Goal: Information Seeking & Learning: Check status

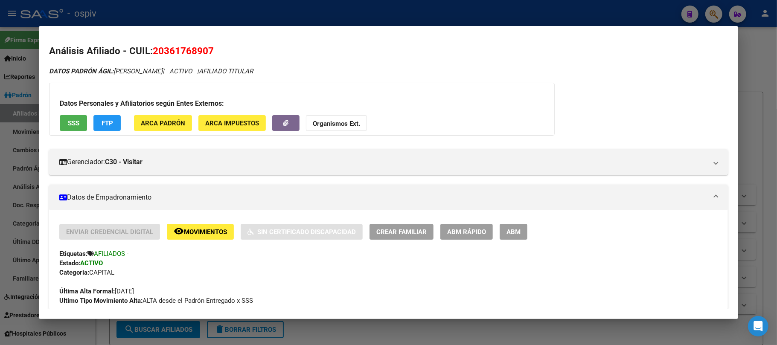
click at [201, 14] on div at bounding box center [388, 172] width 777 height 345
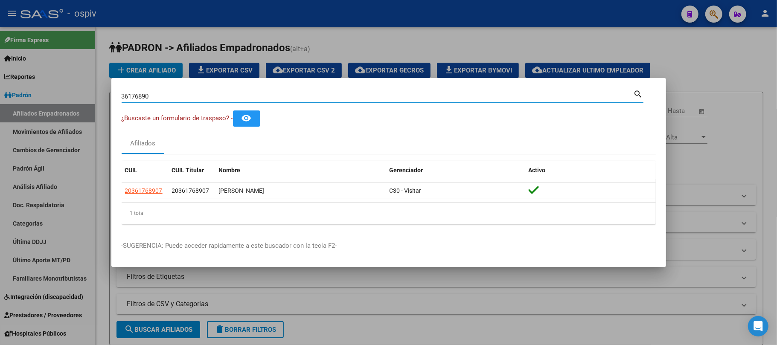
drag, startPoint x: 156, startPoint y: 93, endPoint x: 92, endPoint y: 94, distance: 64.0
click at [93, 94] on div "36176890 Buscar (apellido, dni, cuil, nro traspaso, cuit, obra social) search ¿…" at bounding box center [388, 172] width 777 height 345
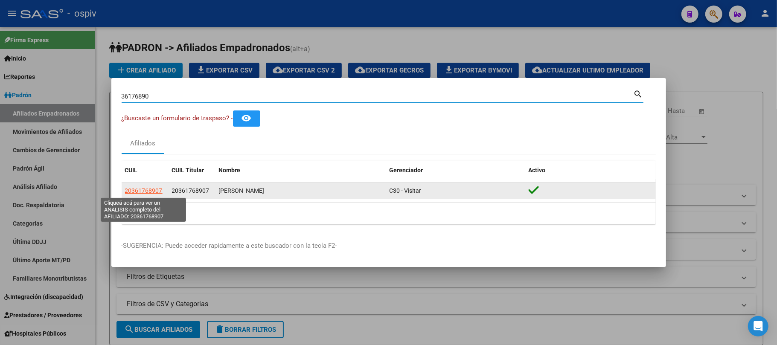
click at [138, 190] on span "20361768907" at bounding box center [144, 190] width 38 height 7
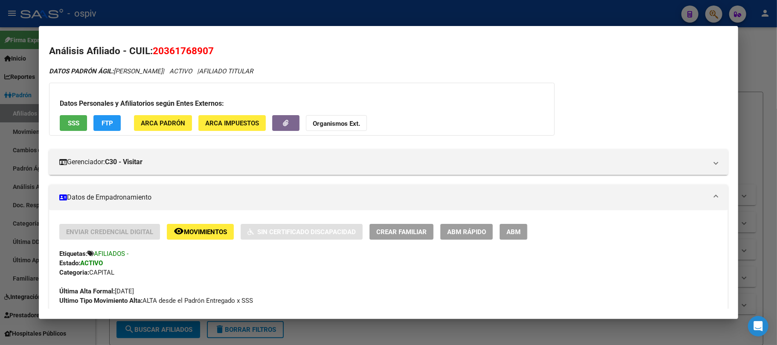
click at [219, 16] on div at bounding box center [388, 172] width 777 height 345
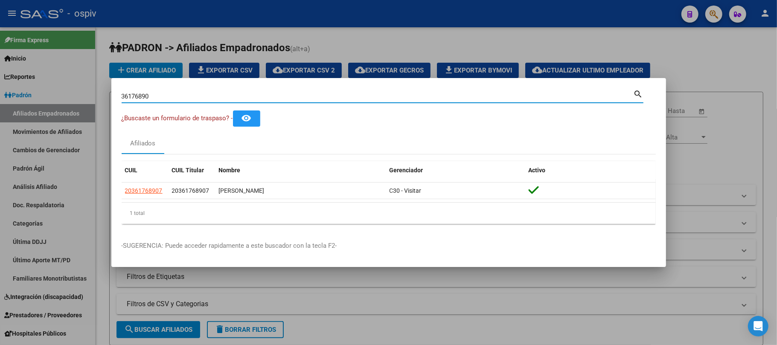
drag, startPoint x: 164, startPoint y: 94, endPoint x: 62, endPoint y: 90, distance: 102.1
click at [62, 90] on div "36176890 Buscar (apellido, dni, cuil, nro traspaso, cuit, obra social) search ¿…" at bounding box center [388, 172] width 777 height 345
paste input "94454744"
type input "94454744"
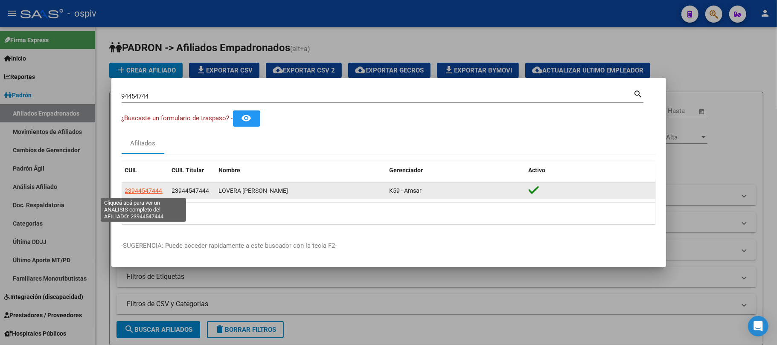
click at [152, 192] on span "23944547444" at bounding box center [144, 190] width 38 height 7
type textarea "23944547444"
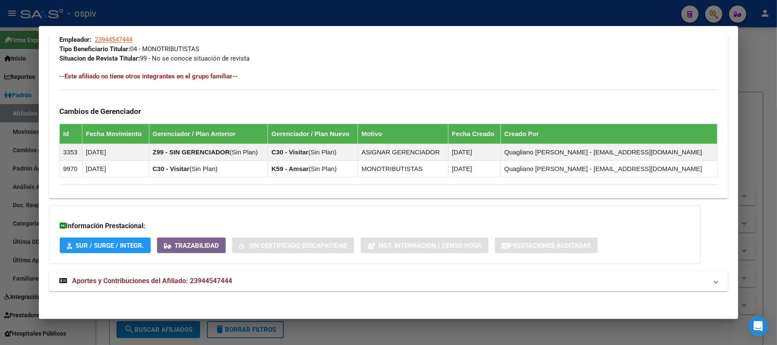
scroll to position [446, 0]
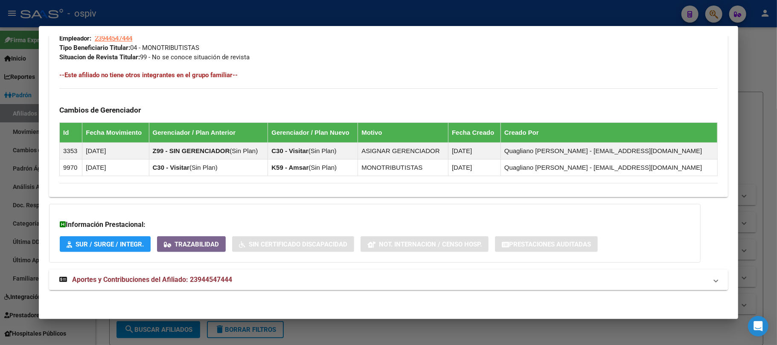
click at [193, 282] on span "Aportes y Contribuciones del Afiliado: 23944547444" at bounding box center [152, 280] width 160 height 8
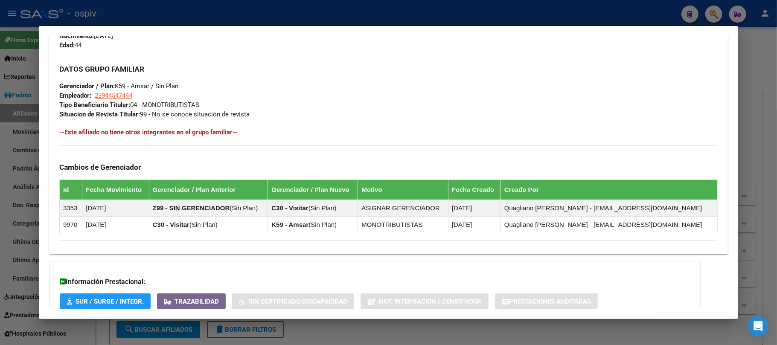
scroll to position [0, 0]
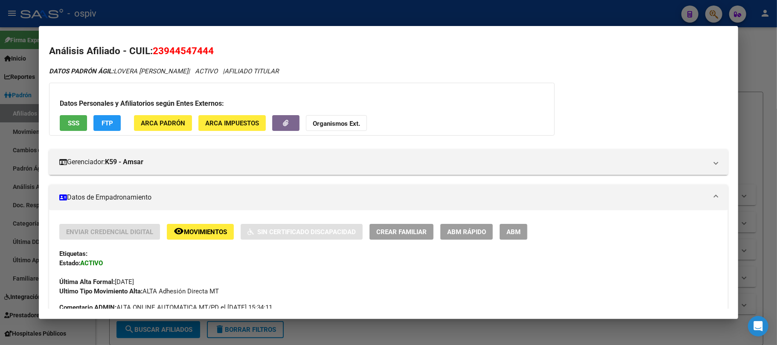
drag, startPoint x: 237, startPoint y: 203, endPoint x: 74, endPoint y: 130, distance: 179.1
click at [79, 120] on span "SSS" at bounding box center [74, 123] width 12 height 8
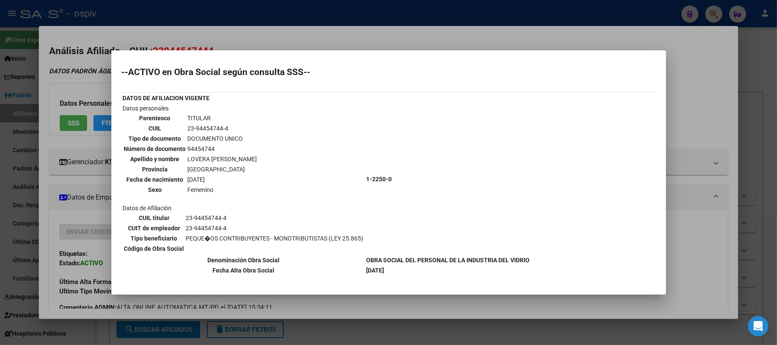
scroll to position [72, 0]
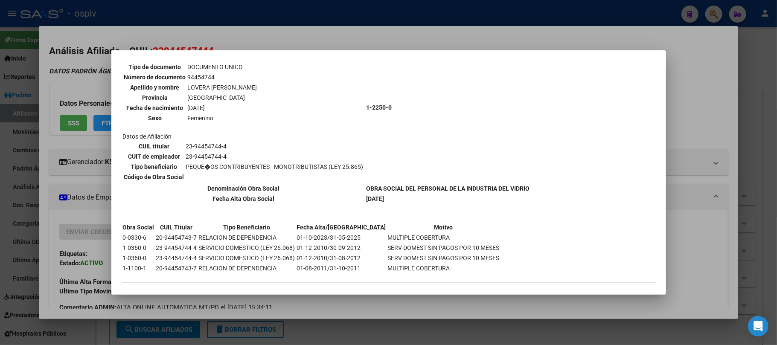
click at [245, 14] on div at bounding box center [388, 172] width 777 height 345
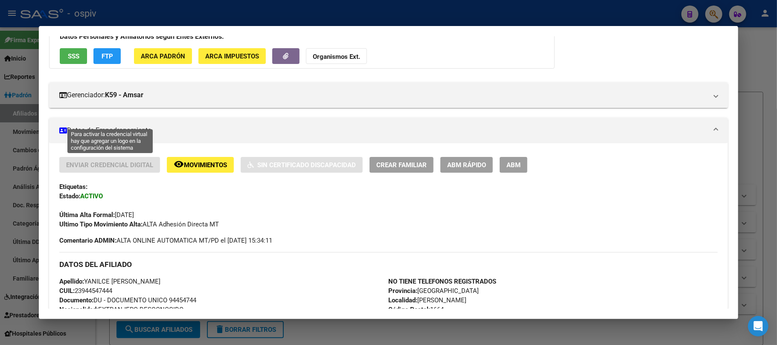
scroll to position [0, 0]
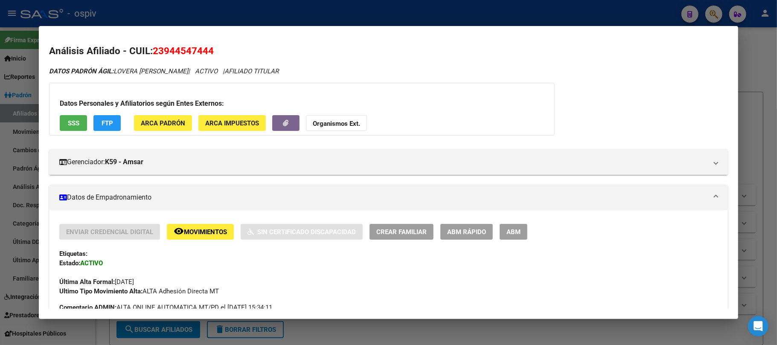
click at [180, 51] on span "23944547444" at bounding box center [183, 50] width 61 height 11
copy span "23944547444"
click at [251, 11] on div at bounding box center [388, 172] width 777 height 345
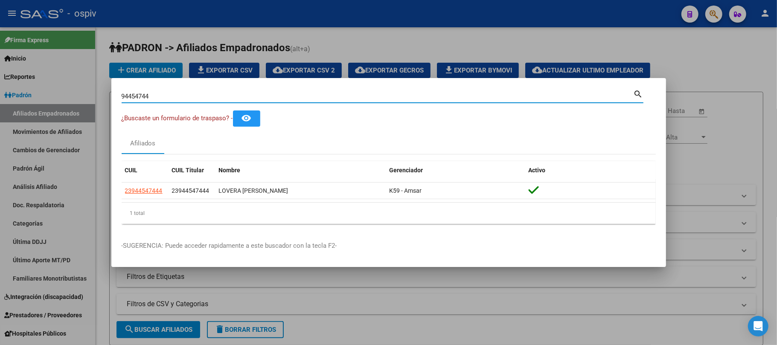
drag, startPoint x: 160, startPoint y: 93, endPoint x: 62, endPoint y: 90, distance: 98.6
click at [62, 90] on div "94454744 Buscar (apellido, dni, cuil, nro traspaso, cuit, obra social) search ¿…" at bounding box center [388, 172] width 777 height 345
type input "70208140"
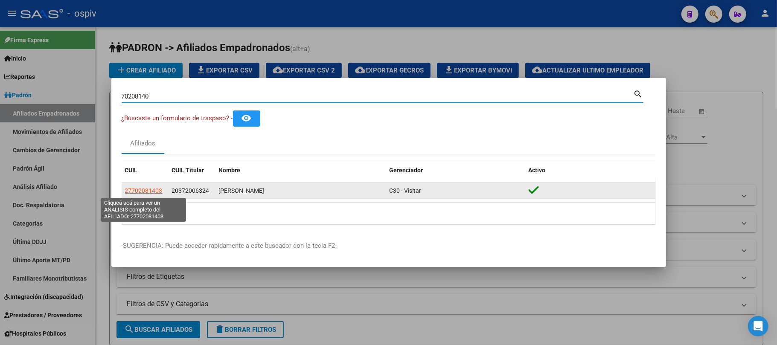
click at [154, 190] on span "27702081403" at bounding box center [144, 190] width 38 height 7
type textarea "27702081403"
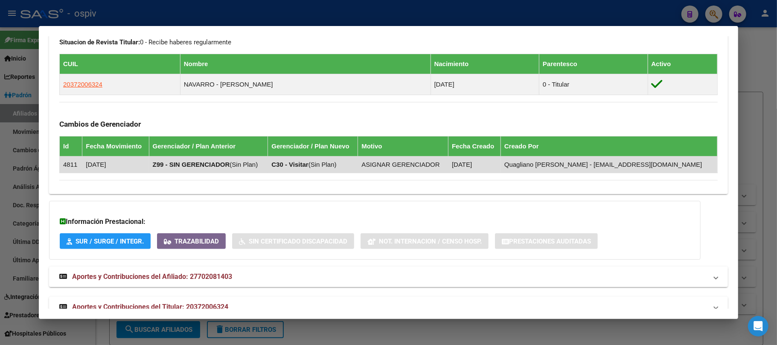
scroll to position [481, 0]
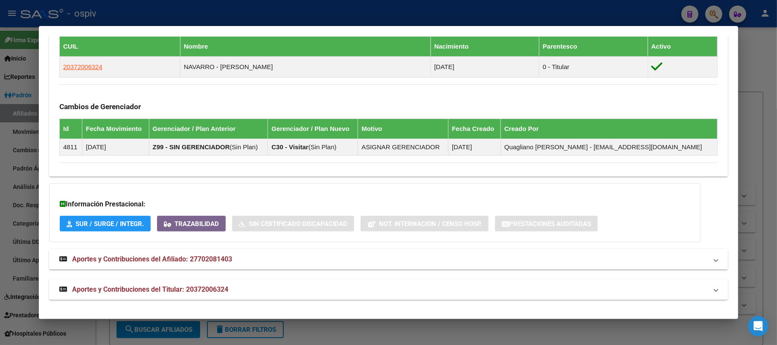
click at [203, 285] on strong "Aportes y Contribuciones del Titular: 20372006324" at bounding box center [143, 290] width 169 height 10
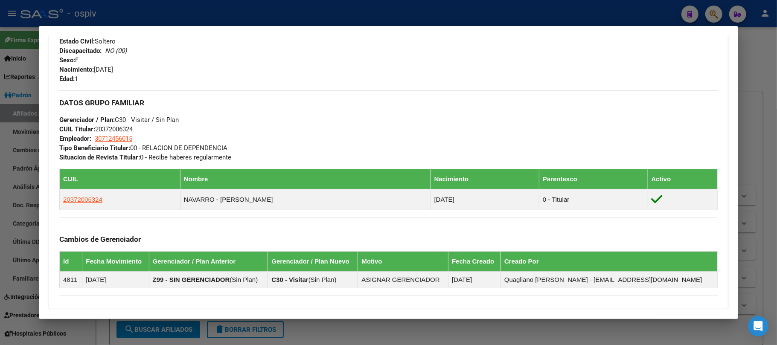
scroll to position [190, 0]
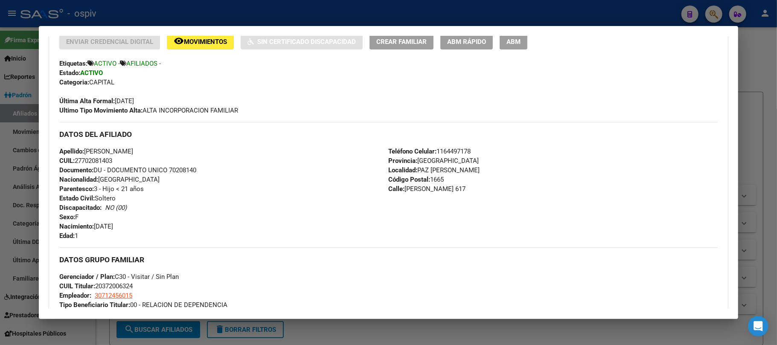
drag, startPoint x: 166, startPoint y: 19, endPoint x: 173, endPoint y: 32, distance: 15.5
click at [166, 18] on div at bounding box center [388, 172] width 777 height 345
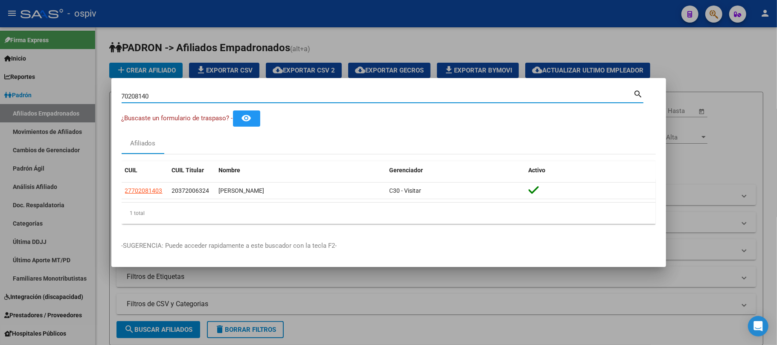
drag, startPoint x: 157, startPoint y: 96, endPoint x: 84, endPoint y: 96, distance: 73.4
click at [84, 96] on div "70208140 Buscar (apellido, dni, cuil, nro traspaso, cuit, obra social) search ¿…" at bounding box center [388, 172] width 777 height 345
paste input "46413036"
type input "46413036"
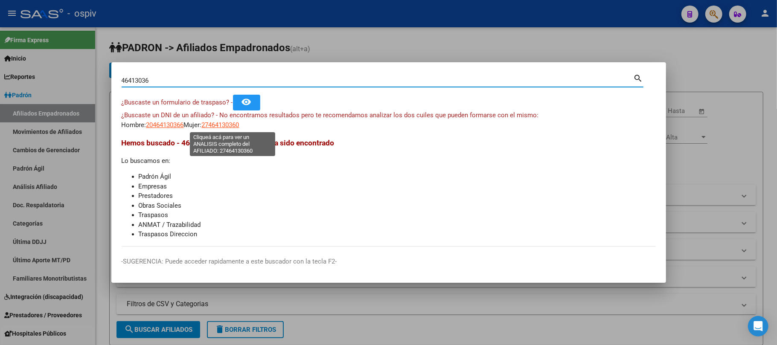
click at [239, 123] on span "27464130360" at bounding box center [221, 125] width 38 height 8
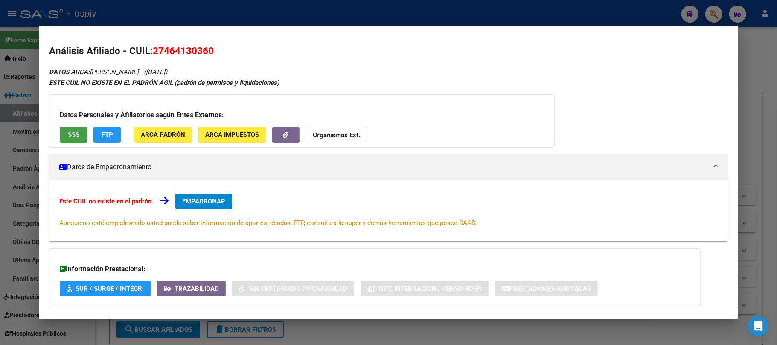
click at [81, 137] on button "SSS" at bounding box center [73, 135] width 27 height 16
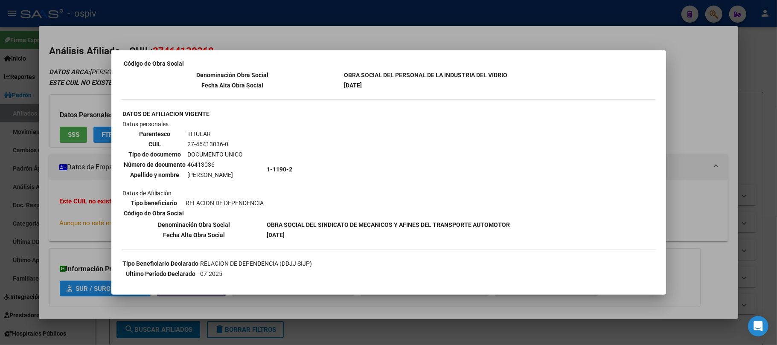
scroll to position [226, 0]
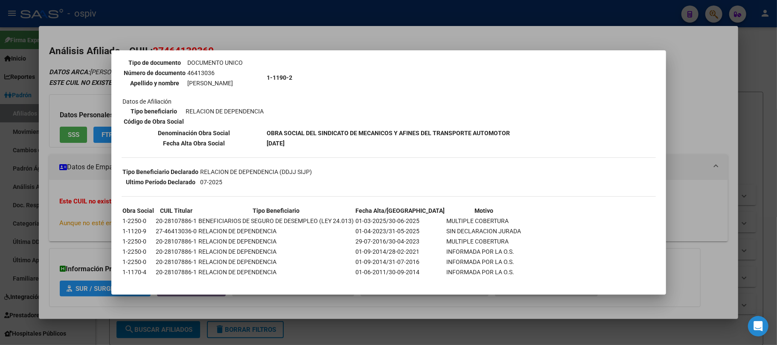
click at [284, 11] on div at bounding box center [388, 172] width 777 height 345
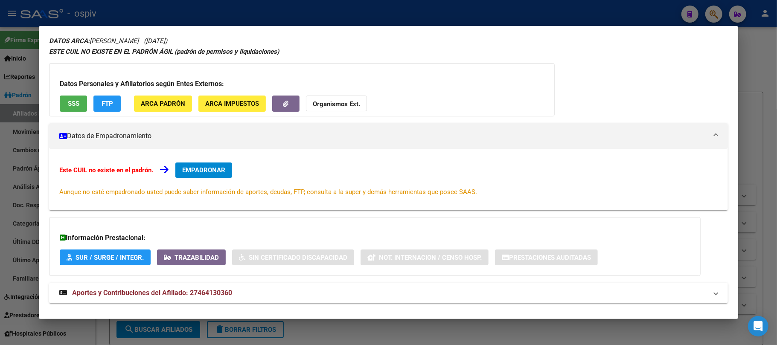
scroll to position [44, 0]
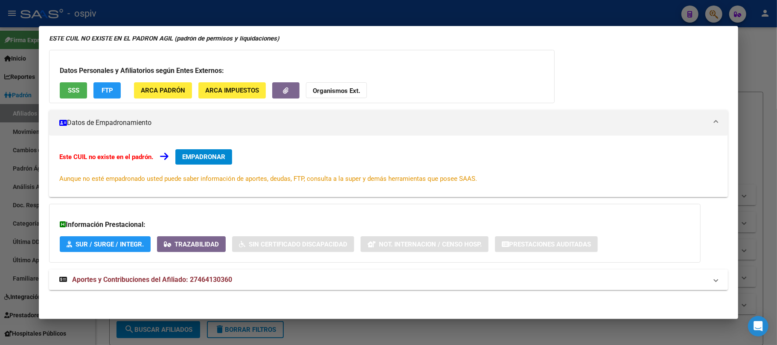
click at [151, 287] on mat-expansion-panel-header "Aportes y Contribuciones del Afiliado: 27464130360" at bounding box center [388, 280] width 679 height 20
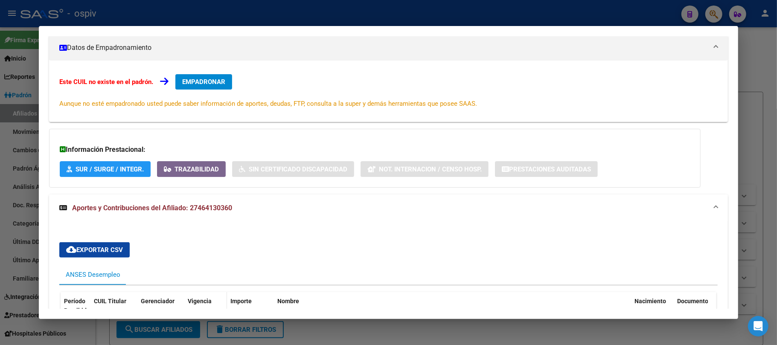
scroll to position [276, 0]
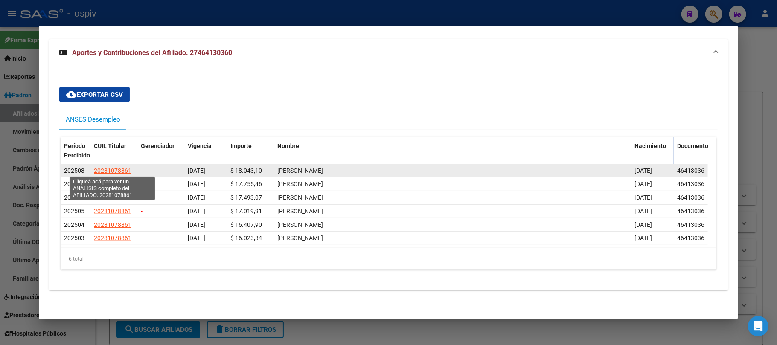
click at [117, 169] on span "20281078861" at bounding box center [113, 170] width 38 height 7
type textarea "20281078861"
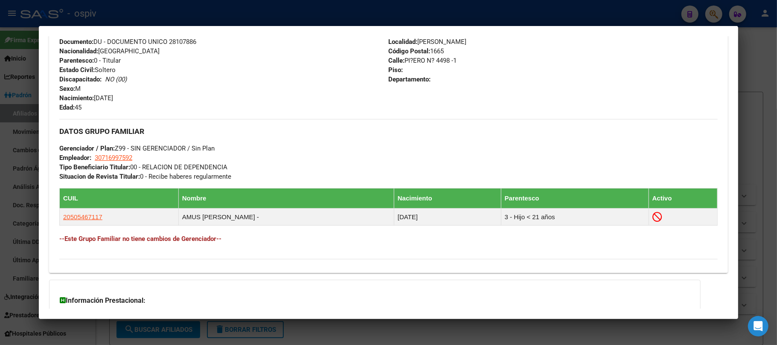
scroll to position [430, 0]
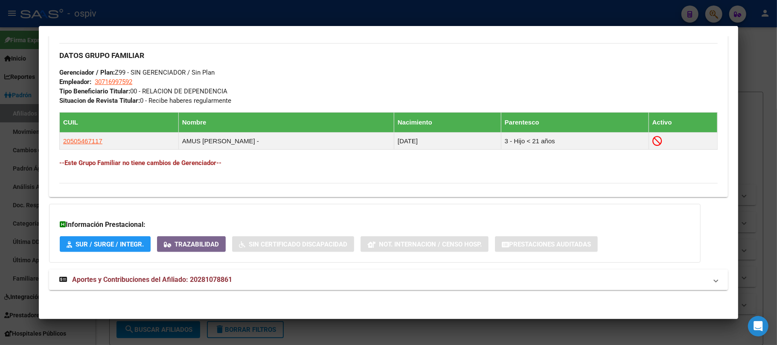
click at [201, 280] on span "Aportes y Contribuciones del Afiliado: 20281078861" at bounding box center [152, 280] width 160 height 8
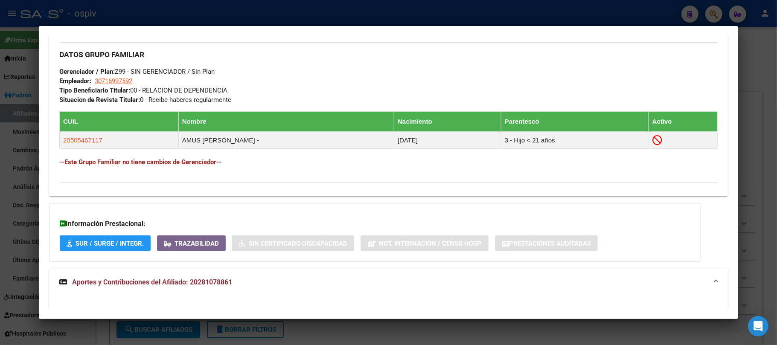
scroll to position [645, 0]
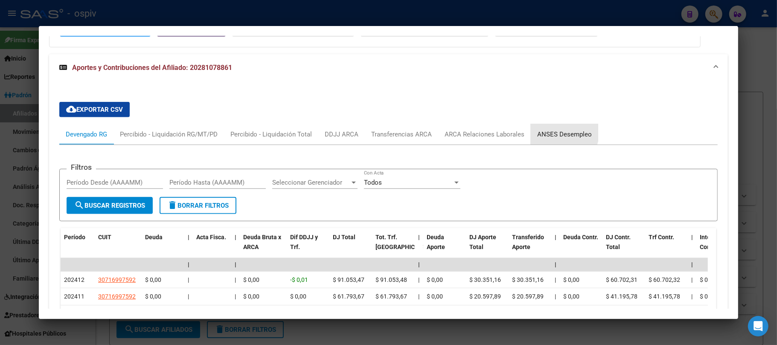
click at [554, 132] on div "ANSES Desempleo" at bounding box center [564, 134] width 55 height 9
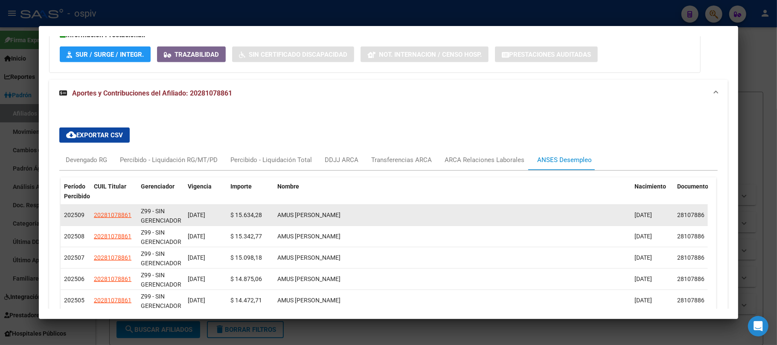
scroll to position [616, 0]
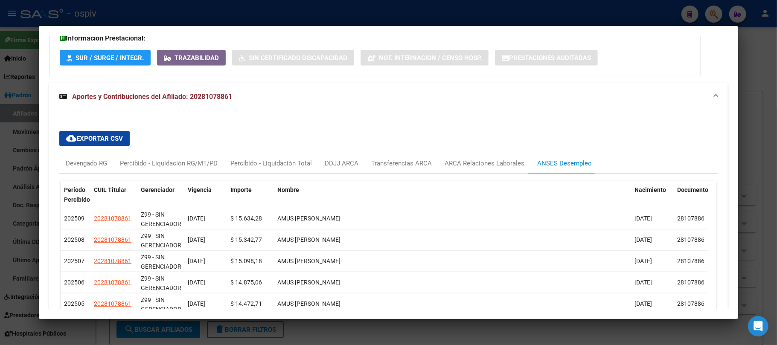
click at [248, 17] on div at bounding box center [388, 172] width 777 height 345
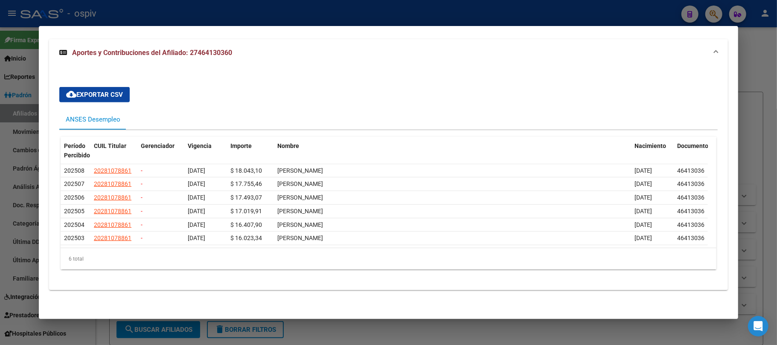
click at [152, 10] on div at bounding box center [388, 172] width 777 height 345
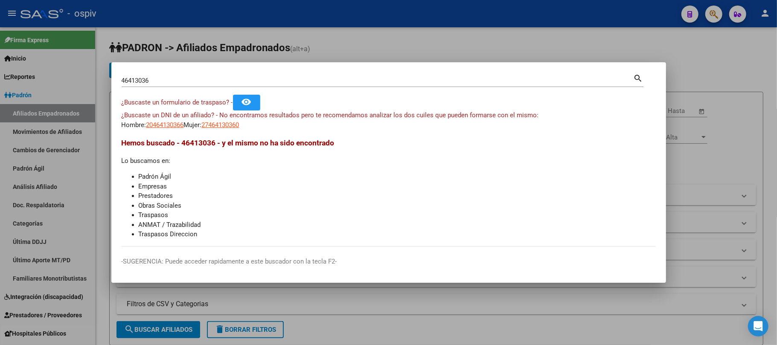
drag, startPoint x: 158, startPoint y: 76, endPoint x: 132, endPoint y: 81, distance: 26.5
click at [81, 84] on div "46413036 Buscar (apellido, dni, cuil, nro traspaso, cuit, obra social) search ¿…" at bounding box center [388, 172] width 777 height 345
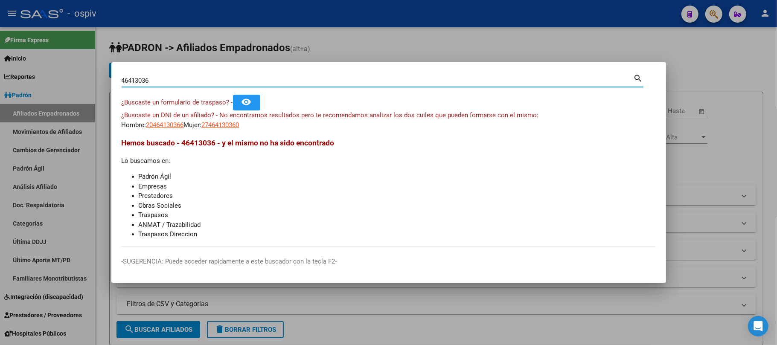
drag, startPoint x: 156, startPoint y: 80, endPoint x: 43, endPoint y: 80, distance: 113.1
click at [43, 80] on div "46413036 Buscar (apellido, dni, cuil, nro traspaso, cuit, obra social) search ¿…" at bounding box center [388, 172] width 777 height 345
paste input "4301630"
type input "44301630"
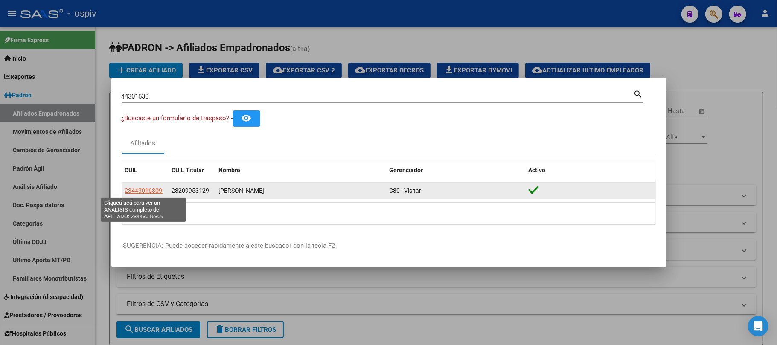
click at [154, 190] on span "23443016309" at bounding box center [144, 190] width 38 height 7
type textarea "23443016309"
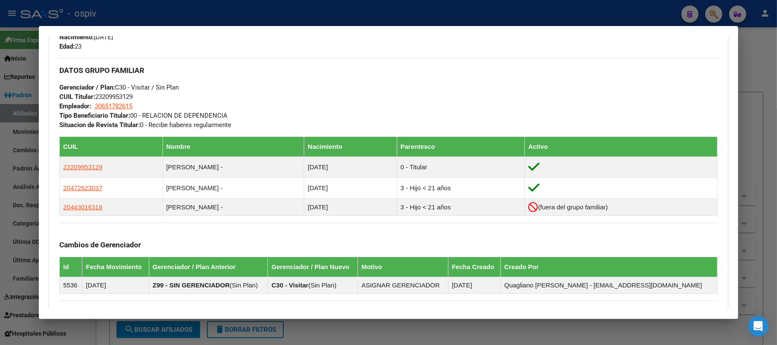
scroll to position [536, 0]
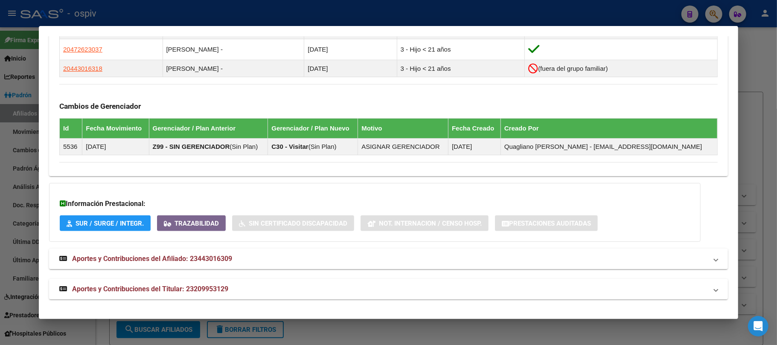
click at [201, 291] on span "Aportes y Contribuciones del Titular: 23209953129" at bounding box center [150, 289] width 156 height 8
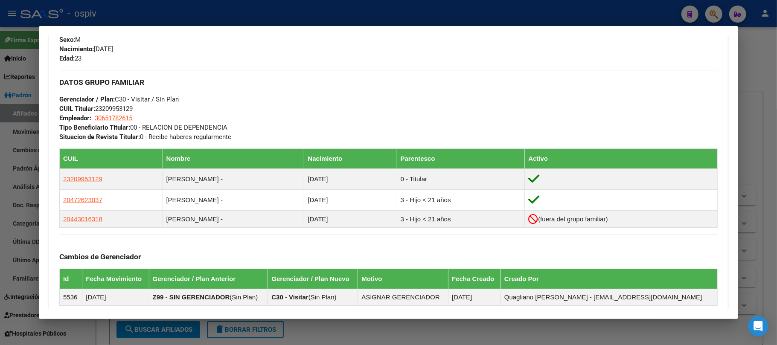
scroll to position [238, 0]
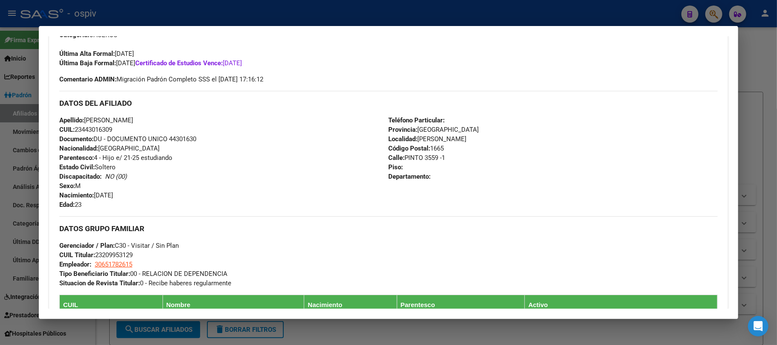
click at [214, 8] on div at bounding box center [388, 172] width 777 height 345
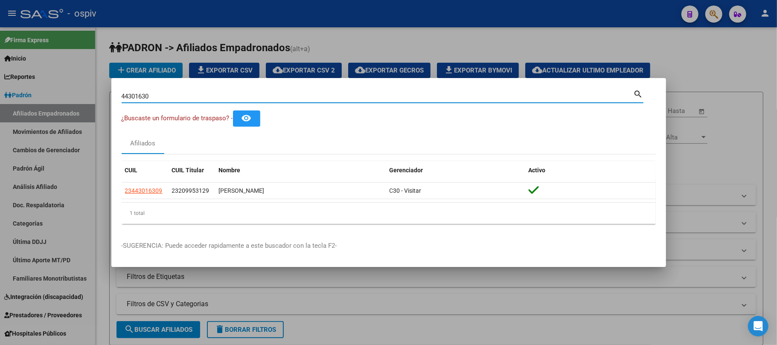
drag, startPoint x: 118, startPoint y: 103, endPoint x: 102, endPoint y: 103, distance: 16.2
click at [102, 103] on div "44301630 Buscar (apellido, dni, cuil, nro traspaso, cuit, obra social) search ¿…" at bounding box center [388, 172] width 777 height 345
paste input "53876783"
type input "53876783"
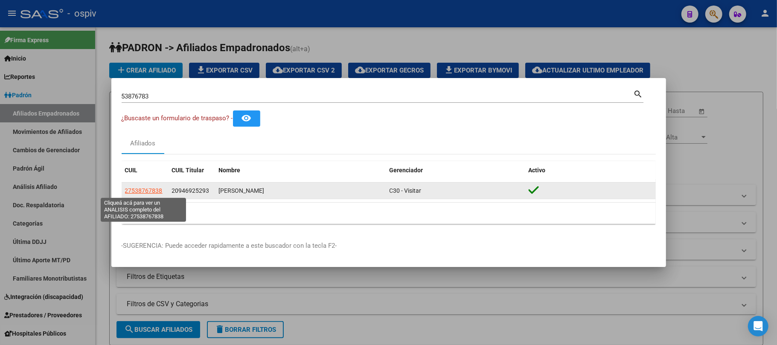
click at [142, 192] on span "27538767838" at bounding box center [144, 190] width 38 height 7
type textarea "27538767838"
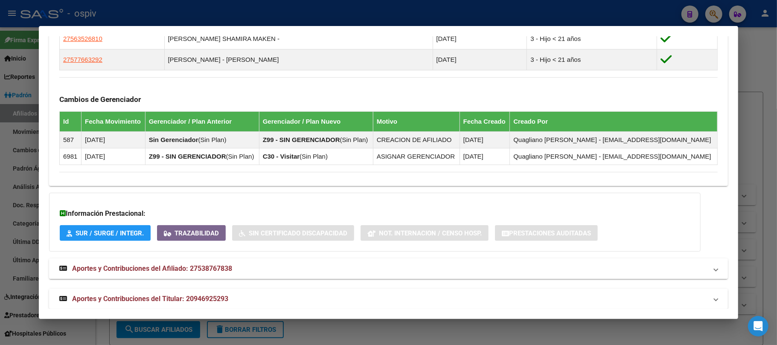
scroll to position [546, 0]
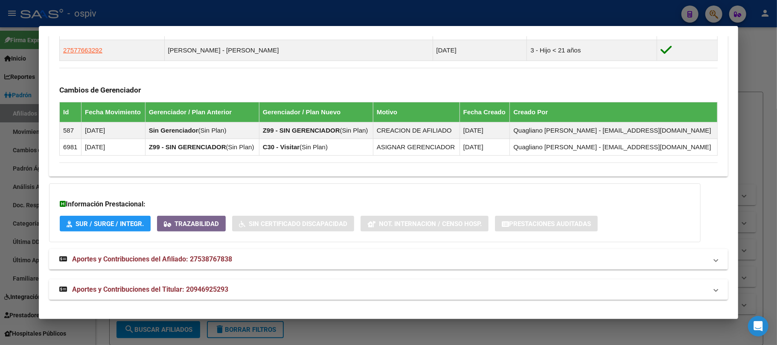
drag, startPoint x: 203, startPoint y: 289, endPoint x: 223, endPoint y: 290, distance: 19.7
click at [202, 289] on span "Aportes y Contribuciones del Titular: 20946925293" at bounding box center [150, 289] width 156 height 8
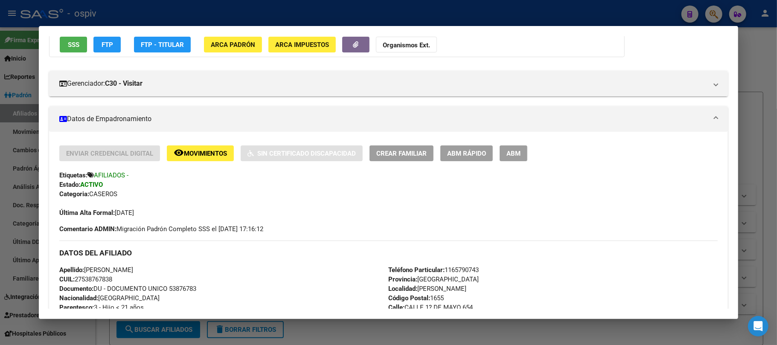
scroll to position [57, 0]
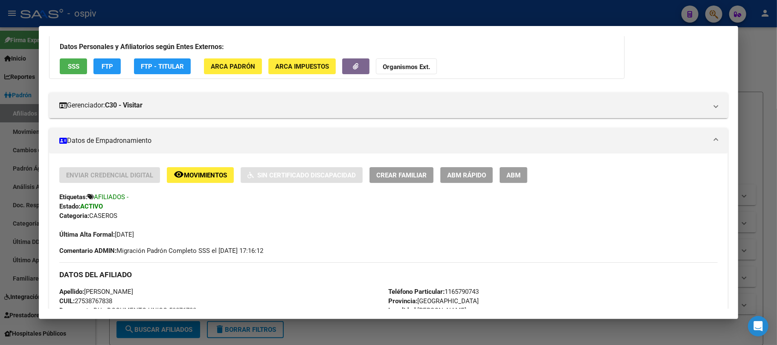
click at [187, 6] on div at bounding box center [388, 172] width 777 height 345
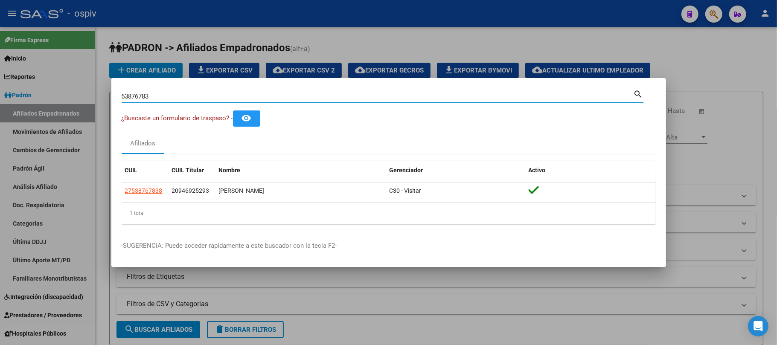
drag, startPoint x: 157, startPoint y: 95, endPoint x: 82, endPoint y: 94, distance: 75.5
click at [82, 94] on div "53876783 Buscar (apellido, dni, cuil, nro traspaso, cuit, obra social) search ¿…" at bounding box center [388, 172] width 777 height 345
paste input "44796267"
type input "44796267"
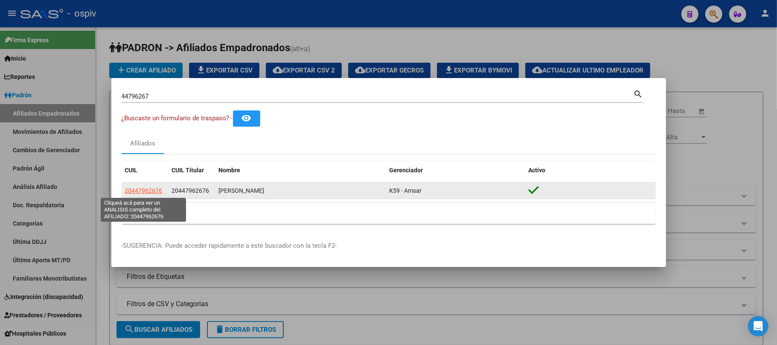
click at [138, 191] on span "20447962676" at bounding box center [144, 190] width 38 height 7
type textarea "20447962676"
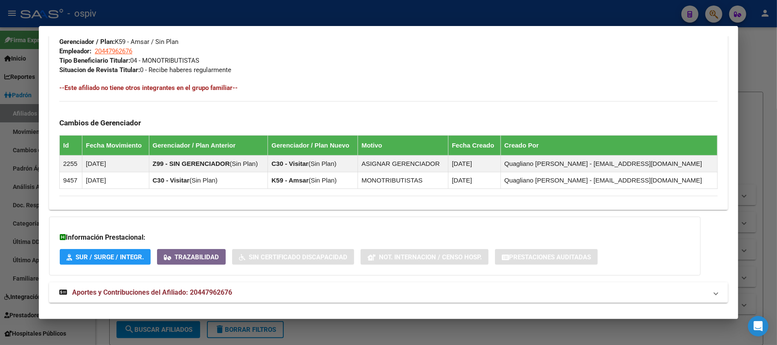
scroll to position [446, 0]
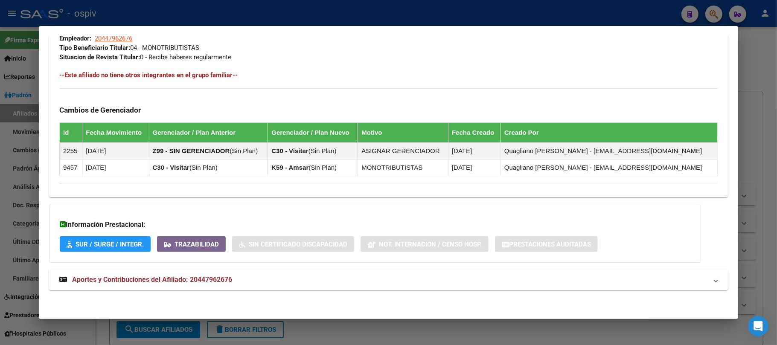
click at [180, 282] on span "Aportes y Contribuciones del Afiliado: 20447962676" at bounding box center [152, 280] width 160 height 8
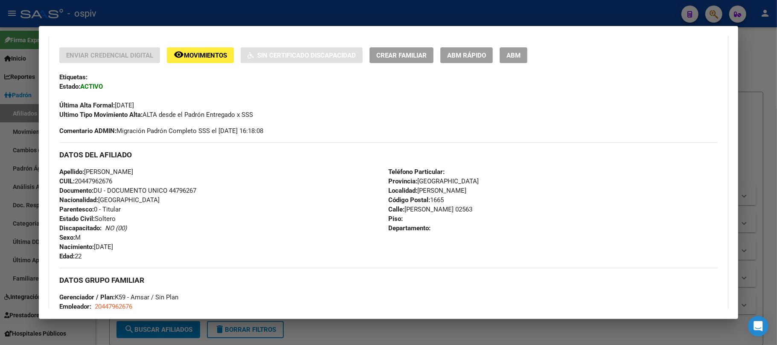
scroll to position [53, 0]
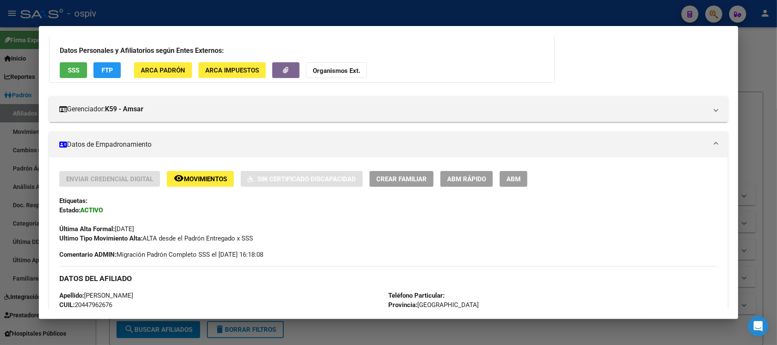
click at [205, 16] on div at bounding box center [388, 172] width 777 height 345
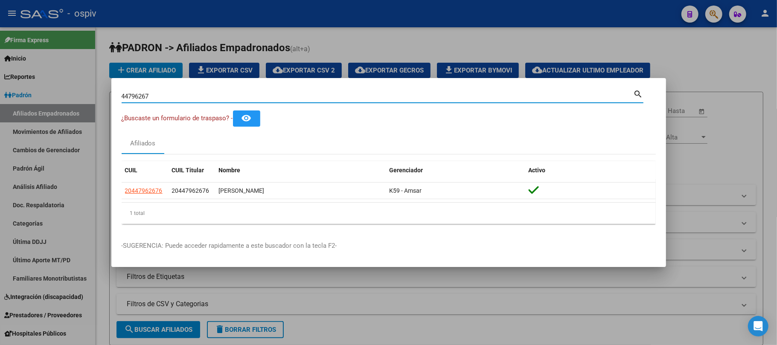
drag, startPoint x: 152, startPoint y: 94, endPoint x: 78, endPoint y: 94, distance: 74.7
click at [78, 94] on div "44796267 Buscar (apellido, dni, cuil, nro traspaso, cuit, obra social) search ¿…" at bounding box center [388, 172] width 777 height 345
paste input "1924941"
type input "41924941"
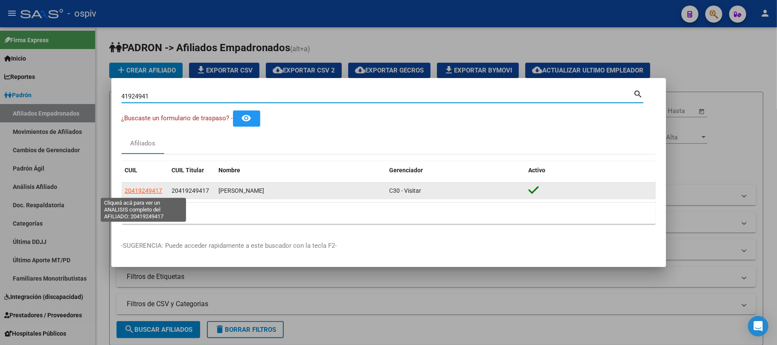
click at [142, 188] on span "20419249417" at bounding box center [144, 190] width 38 height 7
type textarea "20419249417"
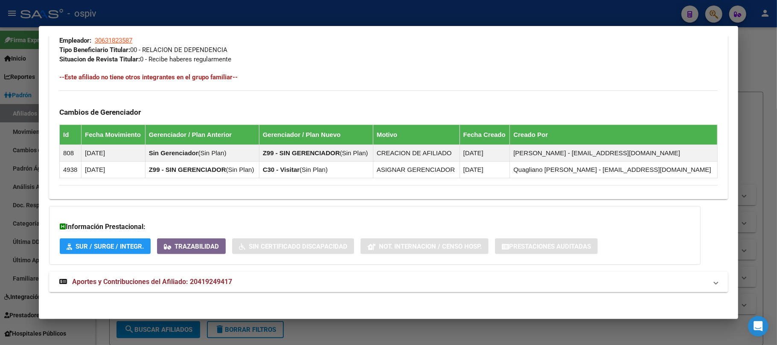
scroll to position [439, 0]
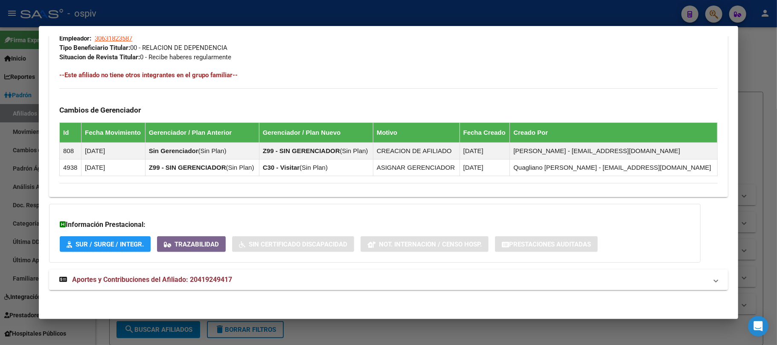
click at [195, 284] on strong "Aportes y Contribuciones del Afiliado: 20419249417" at bounding box center [145, 280] width 173 height 10
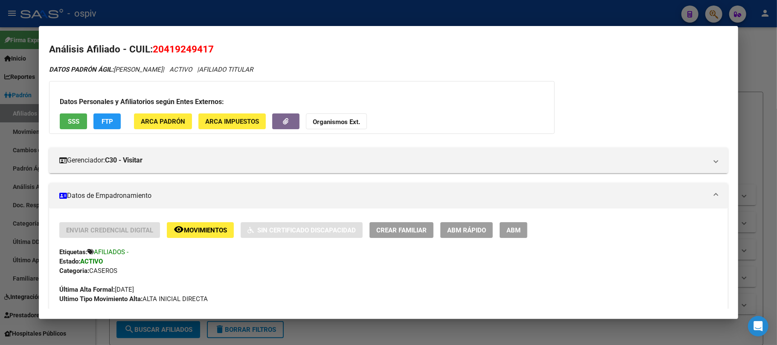
scroll to position [0, 0]
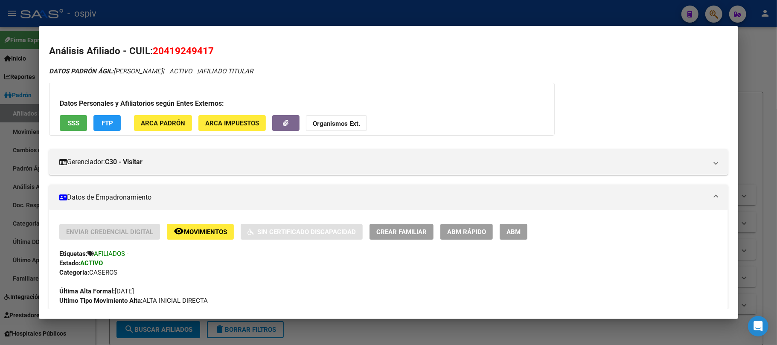
click at [74, 115] on button "SSS" at bounding box center [73, 123] width 27 height 16
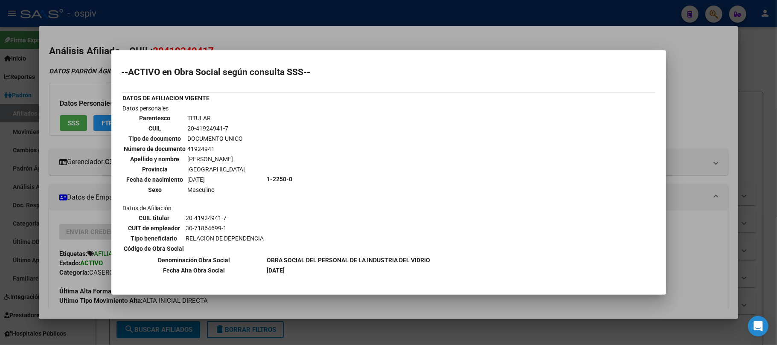
click at [227, 6] on div at bounding box center [388, 172] width 777 height 345
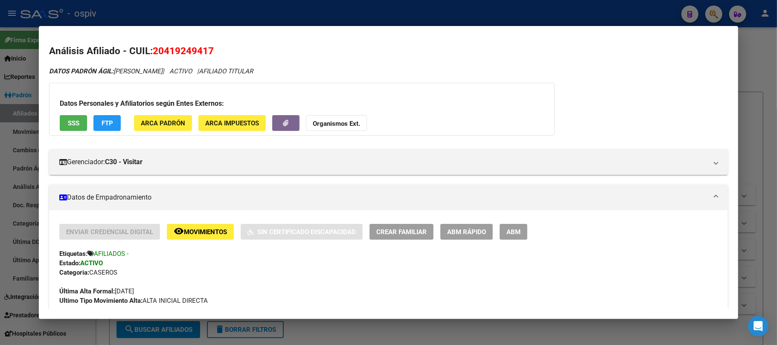
click at [173, 23] on div at bounding box center [388, 172] width 777 height 345
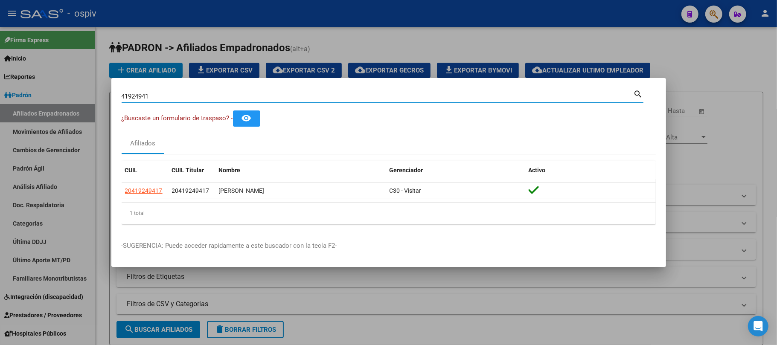
drag, startPoint x: 157, startPoint y: 96, endPoint x: 78, endPoint y: 90, distance: 79.5
click at [78, 90] on div "41924941 Buscar (apellido, dni, cuil, nro traspaso, cuit, obra social) search ¿…" at bounding box center [388, 172] width 777 height 345
paste input "27602867"
type input "27602867"
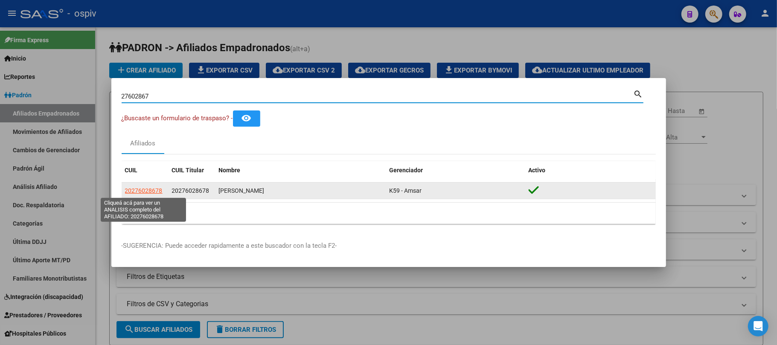
click at [152, 189] on span "20276028678" at bounding box center [144, 190] width 38 height 7
type textarea "20276028678"
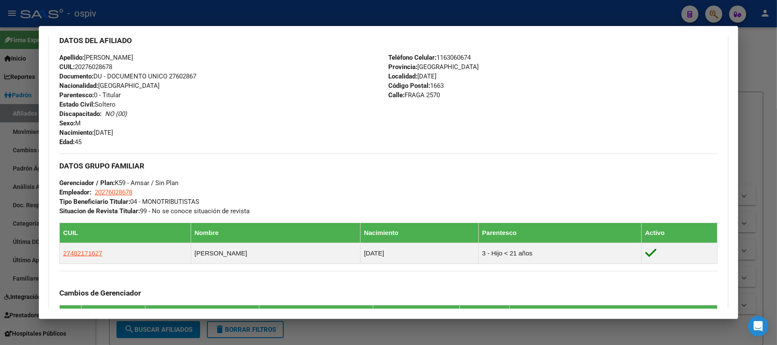
scroll to position [468, 0]
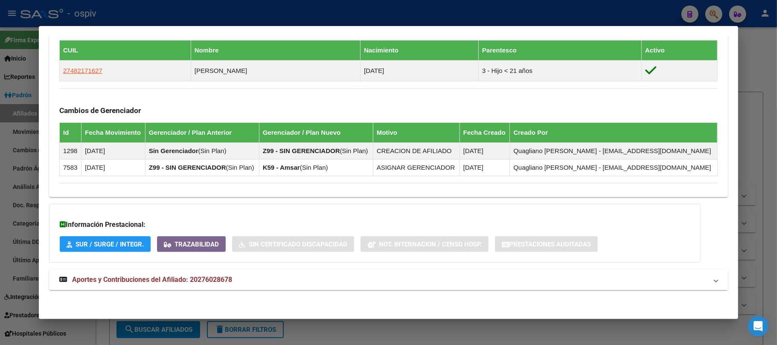
click at [205, 283] on span "Aportes y Contribuciones del Afiliado: 20276028678" at bounding box center [152, 280] width 160 height 8
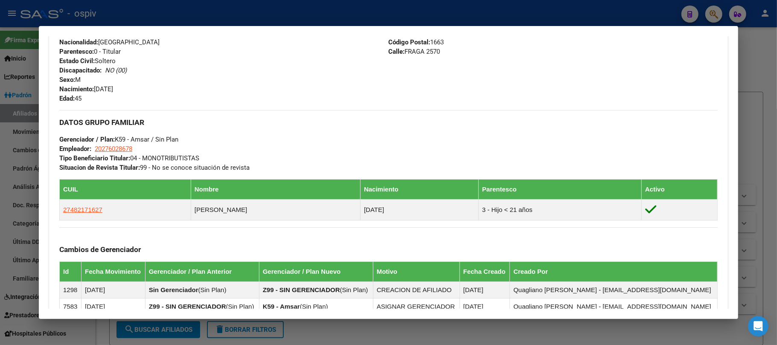
scroll to position [43, 0]
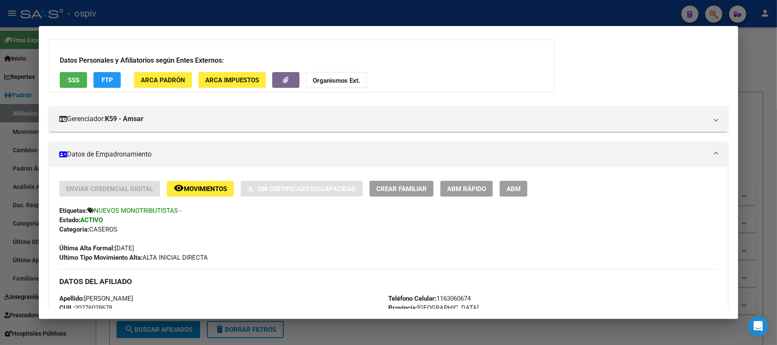
click at [169, 21] on div at bounding box center [388, 172] width 777 height 345
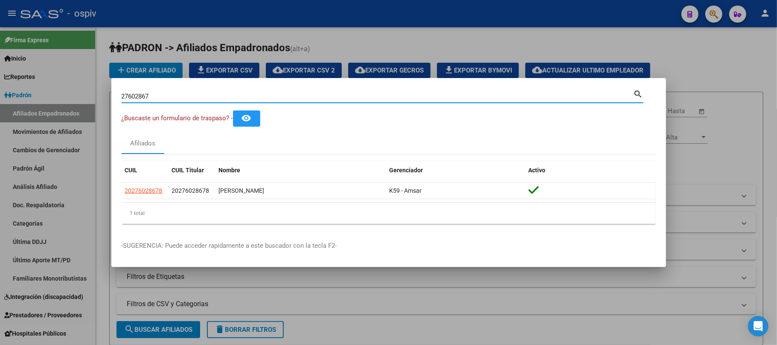
drag, startPoint x: 156, startPoint y: 96, endPoint x: 59, endPoint y: 94, distance: 96.8
click at [59, 94] on div "27602867 Buscar (apellido, dni, cuil, nro traspaso, cuit, obra social) search ¿…" at bounding box center [388, 172] width 777 height 345
paste input "34849826"
type input "34849826"
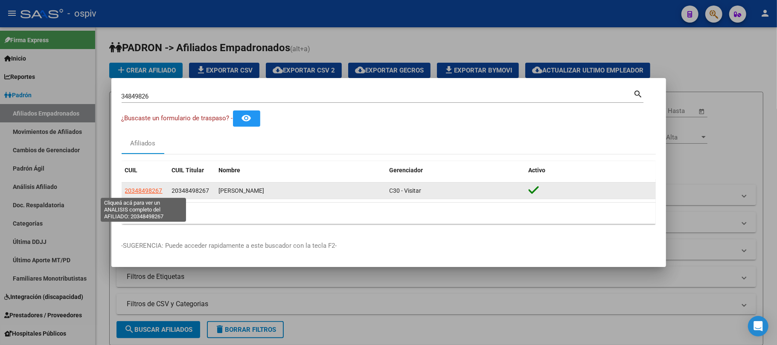
click at [147, 193] on span "20348498267" at bounding box center [144, 190] width 38 height 7
type textarea "20348498267"
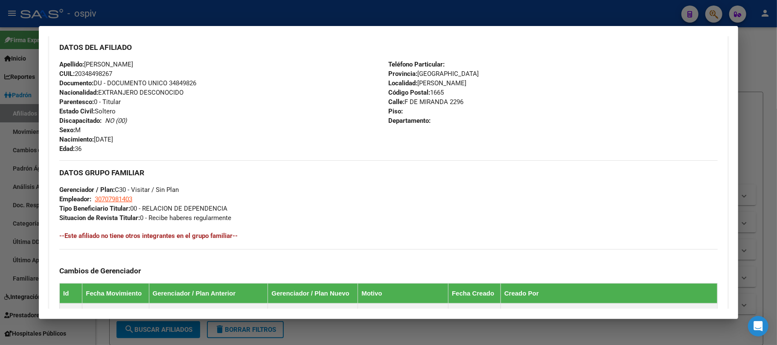
scroll to position [429, 0]
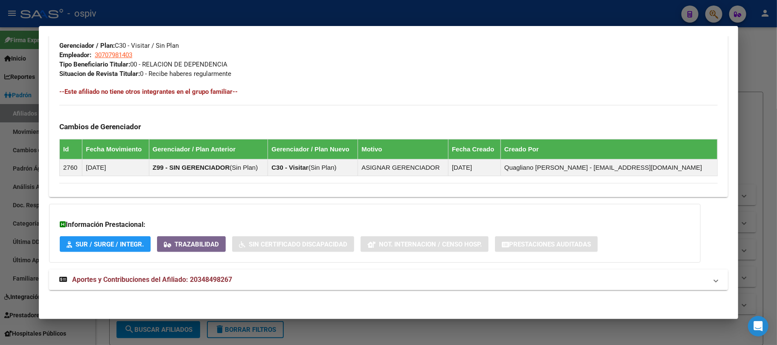
click at [188, 277] on span "Aportes y Contribuciones del Afiliado: 20348498267" at bounding box center [152, 280] width 160 height 8
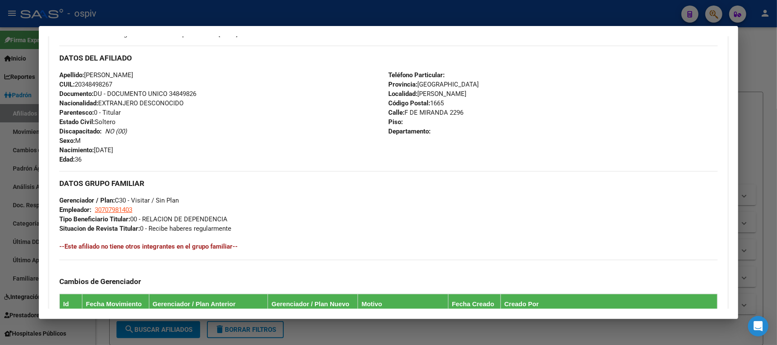
scroll to position [455, 0]
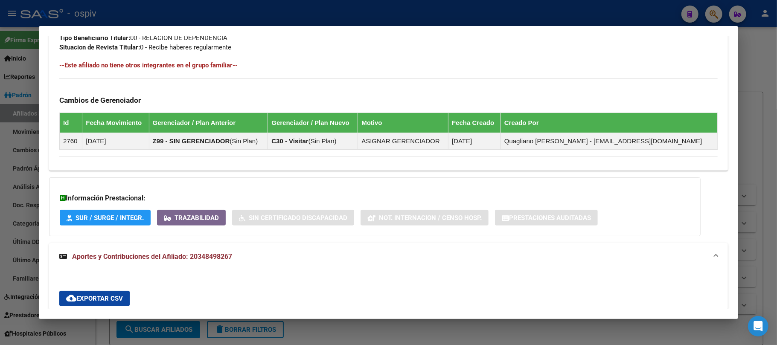
click at [192, 7] on div at bounding box center [388, 172] width 777 height 345
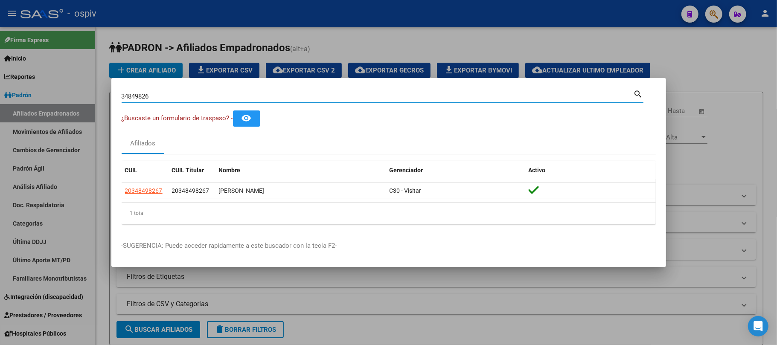
drag, startPoint x: 163, startPoint y: 97, endPoint x: 67, endPoint y: 94, distance: 95.6
click at [67, 94] on div "34849826 Buscar (apellido, dni, cuil, nro traspaso, cuit, obra social) search ¿…" at bounding box center [388, 172] width 777 height 345
paste input "27644132"
type input "27644132"
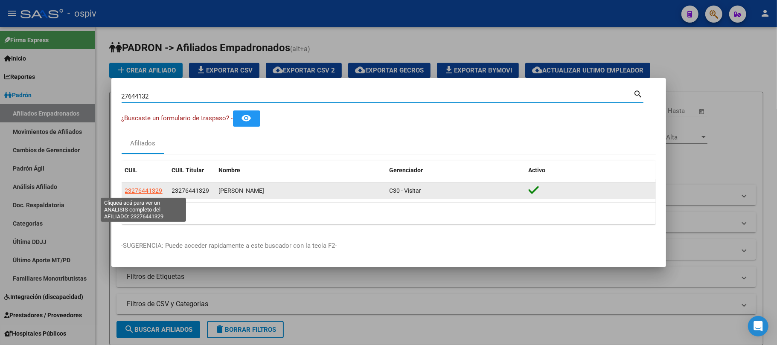
click at [154, 189] on span "23276441329" at bounding box center [144, 190] width 38 height 7
type textarea "23276441329"
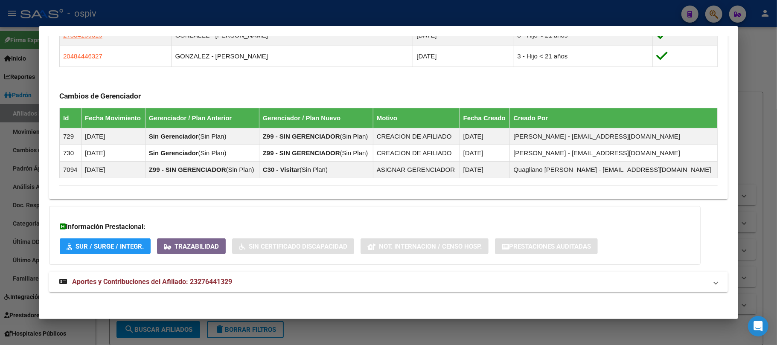
scroll to position [512, 0]
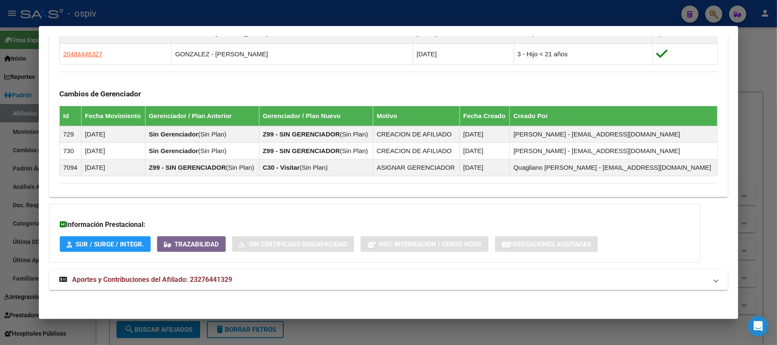
click at [187, 279] on span "Aportes y Contribuciones del Afiliado: 23276441329" at bounding box center [152, 280] width 160 height 8
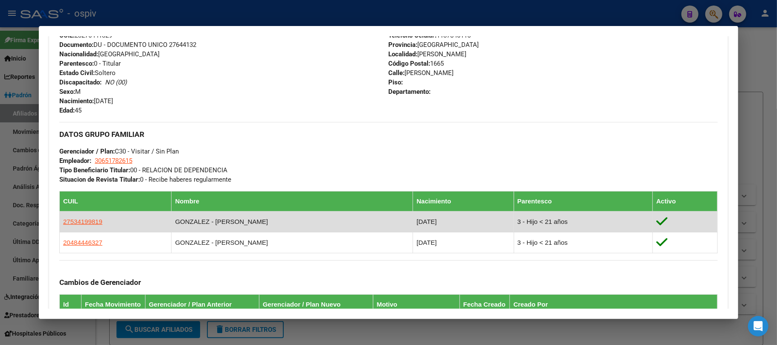
scroll to position [341, 0]
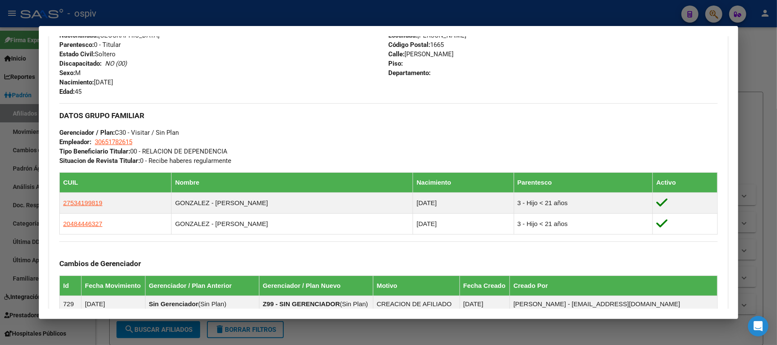
click at [171, 9] on div at bounding box center [388, 172] width 777 height 345
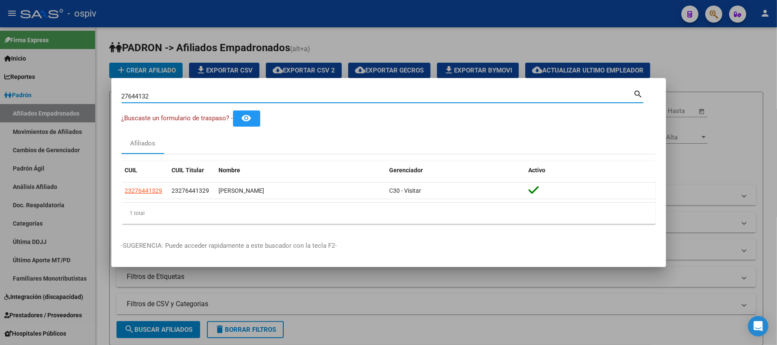
drag, startPoint x: 166, startPoint y: 94, endPoint x: 38, endPoint y: 93, distance: 127.6
click at [38, 93] on div "27644132 Buscar (apellido, dni, cuil, nro traspaso, cuit, obra social) search ¿…" at bounding box center [388, 172] width 777 height 345
paste input "57630148"
type input "57630148"
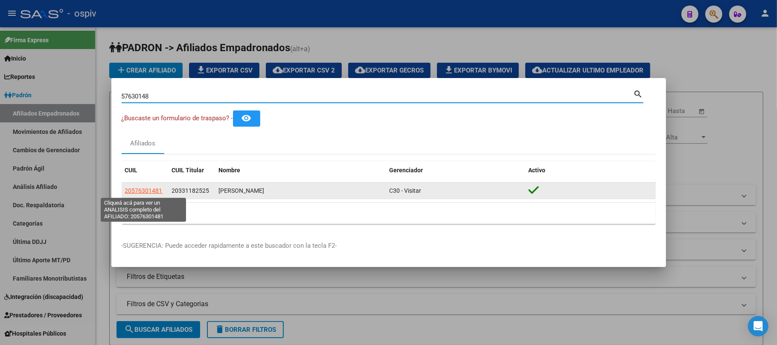
click at [149, 193] on span "20576301481" at bounding box center [144, 190] width 38 height 7
type textarea "20576301481"
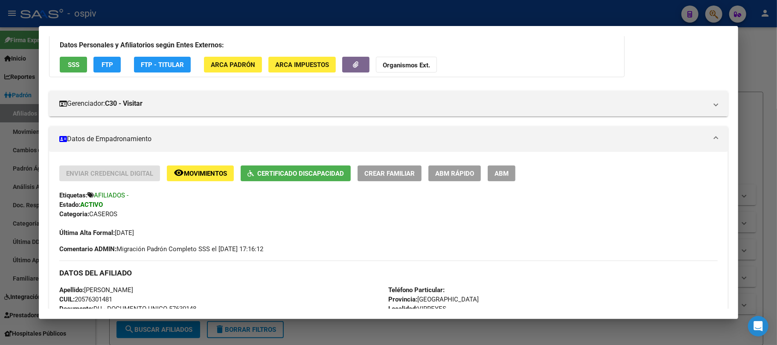
scroll to position [20, 0]
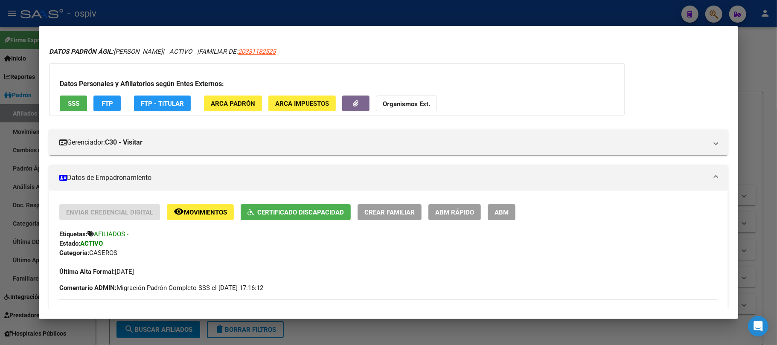
click at [168, 9] on div at bounding box center [388, 172] width 777 height 345
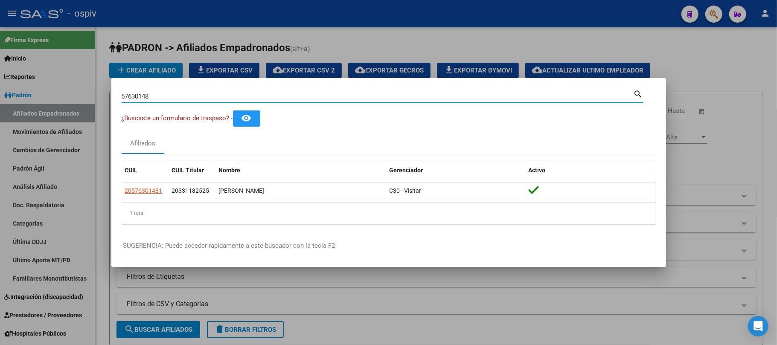
drag, startPoint x: 149, startPoint y: 98, endPoint x: 86, endPoint y: 96, distance: 63.6
click at [86, 96] on div "57630148 Buscar (apellido, dni, cuil, nro traspaso, cuit, obra social) search ¿…" at bounding box center [388, 172] width 777 height 345
paste input "459945"
type input "45994548"
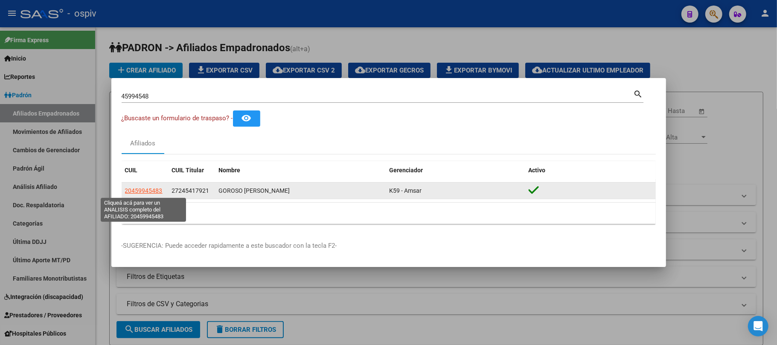
click at [144, 190] on span "20459945483" at bounding box center [144, 190] width 38 height 7
type textarea "20459945483"
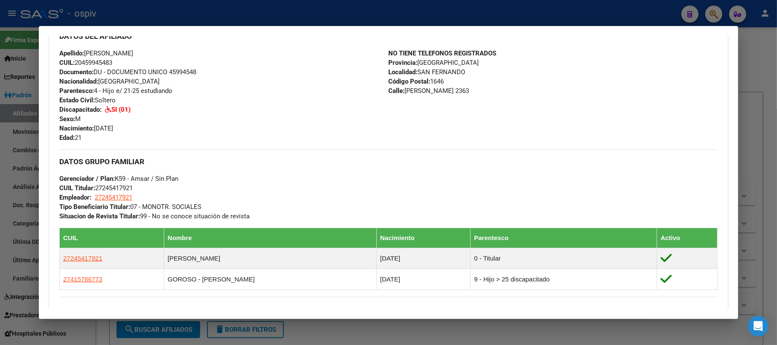
scroll to position [521, 0]
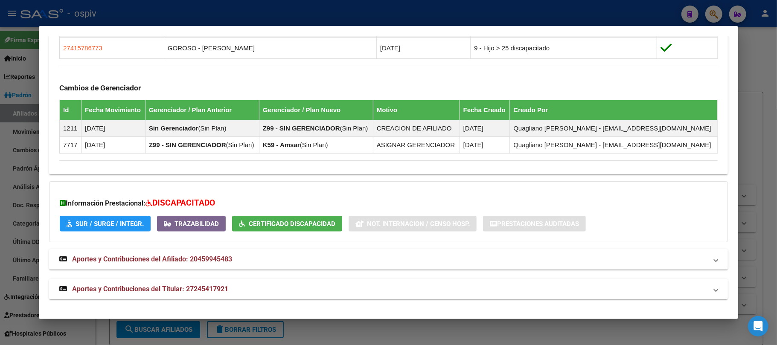
click at [200, 290] on span "Aportes y Contribuciones del Titular: 27245417921" at bounding box center [150, 289] width 156 height 8
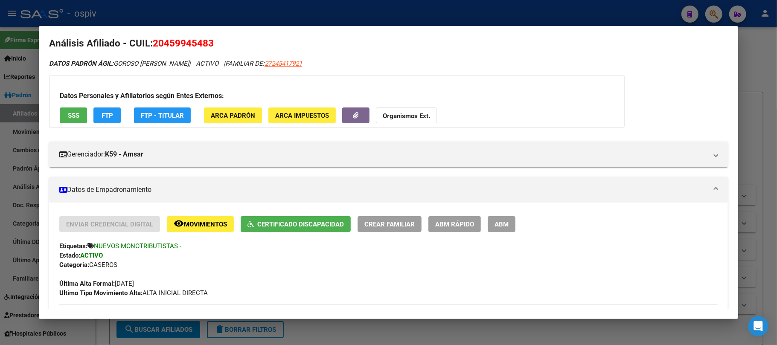
scroll to position [0, 0]
